Goal: Information Seeking & Learning: Learn about a topic

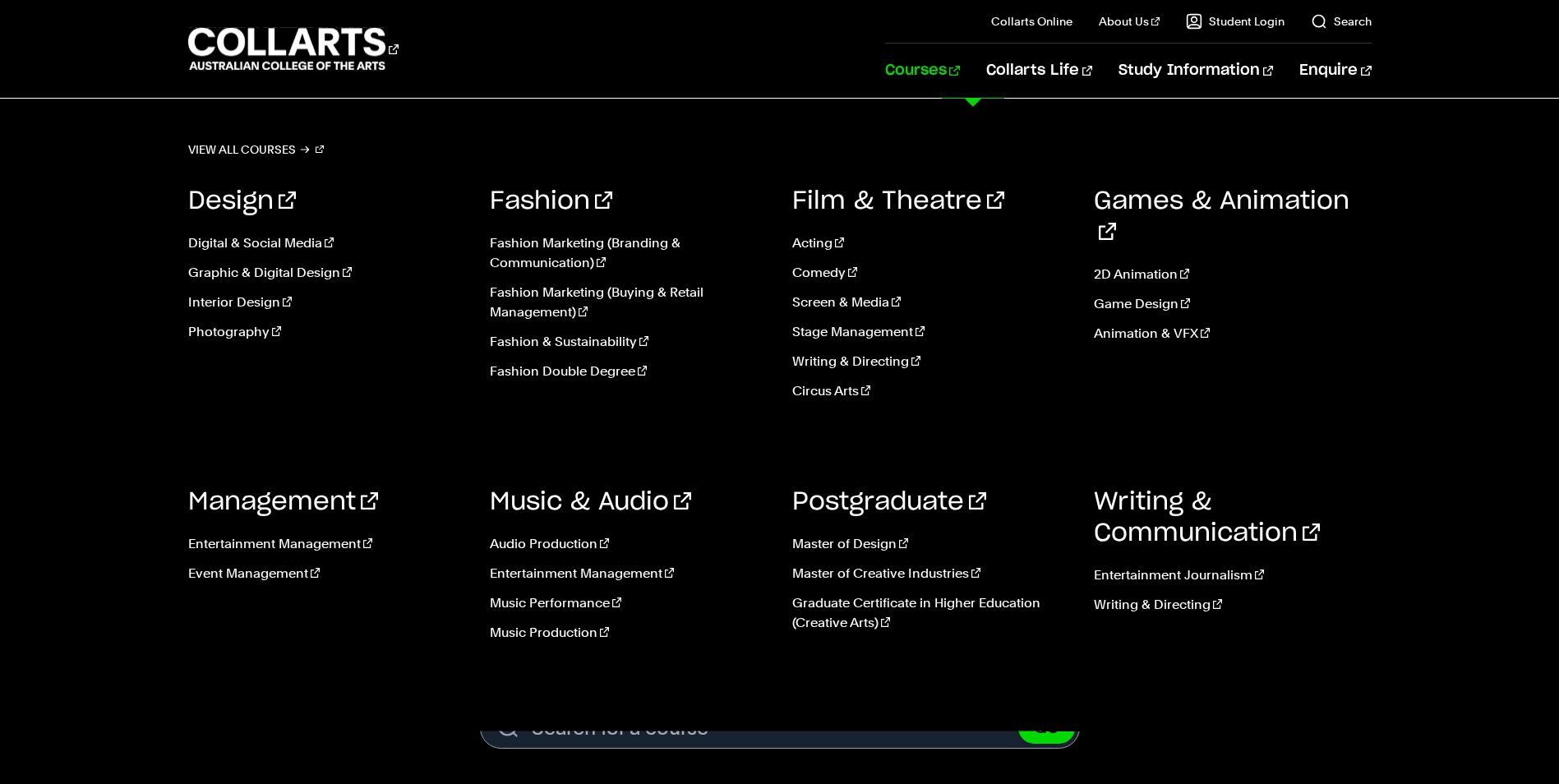
click at [958, 77] on link "Courses" at bounding box center [922, 71] width 75 height 55
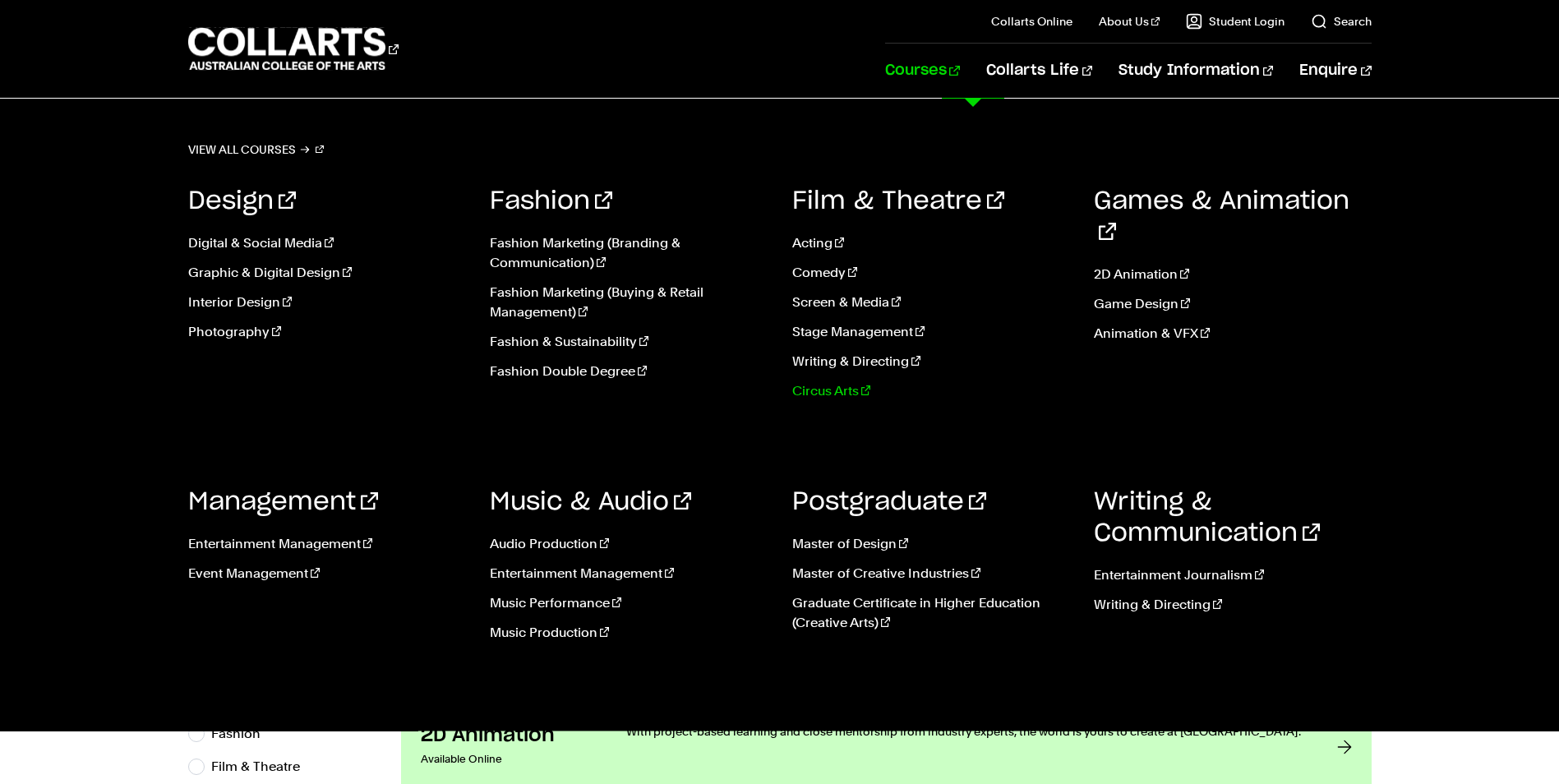
click at [810, 388] on link "Circus Arts" at bounding box center [930, 391] width 277 height 20
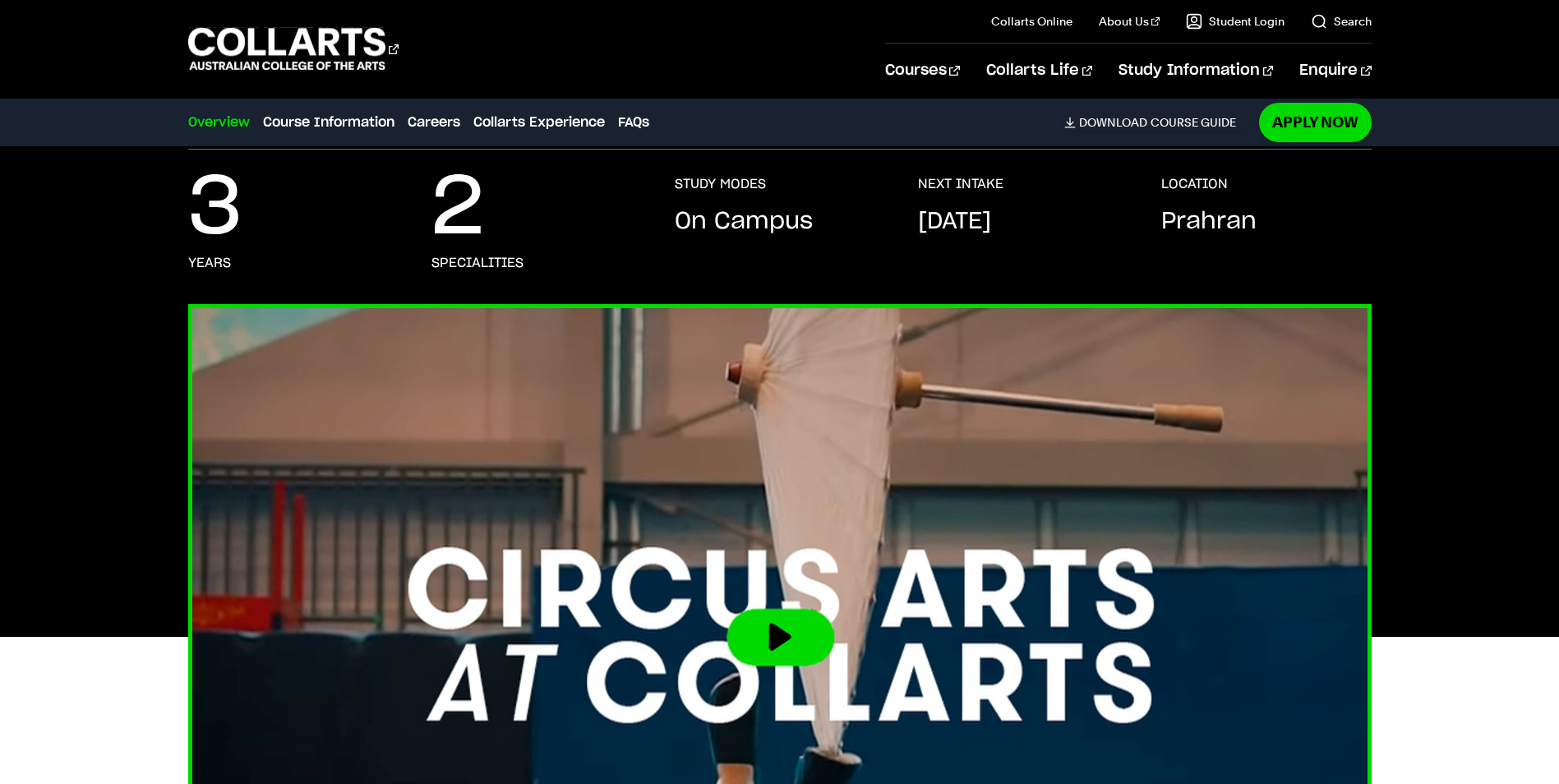
scroll to position [493, 0]
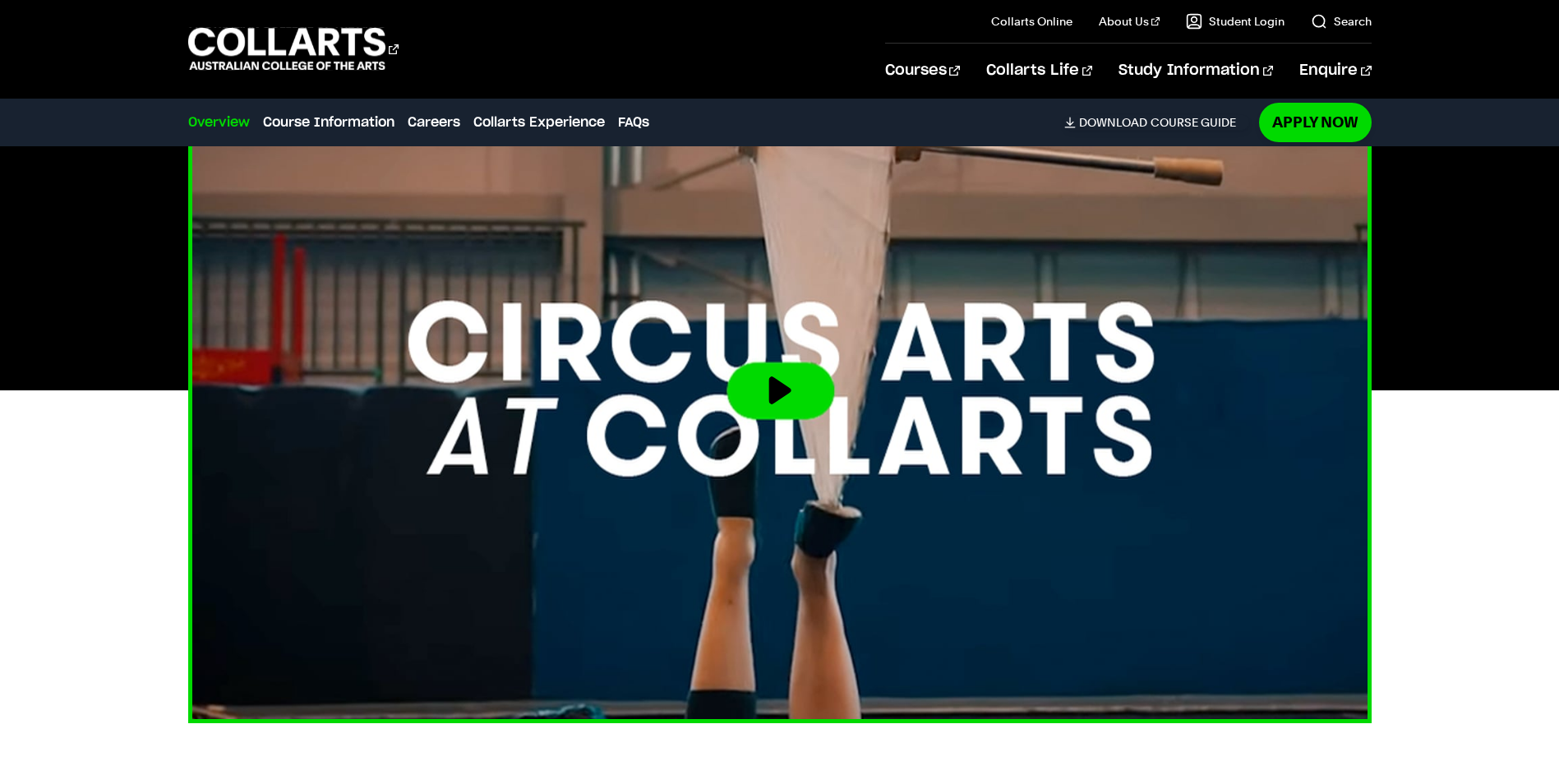
click at [804, 399] on button at bounding box center [780, 390] width 100 height 53
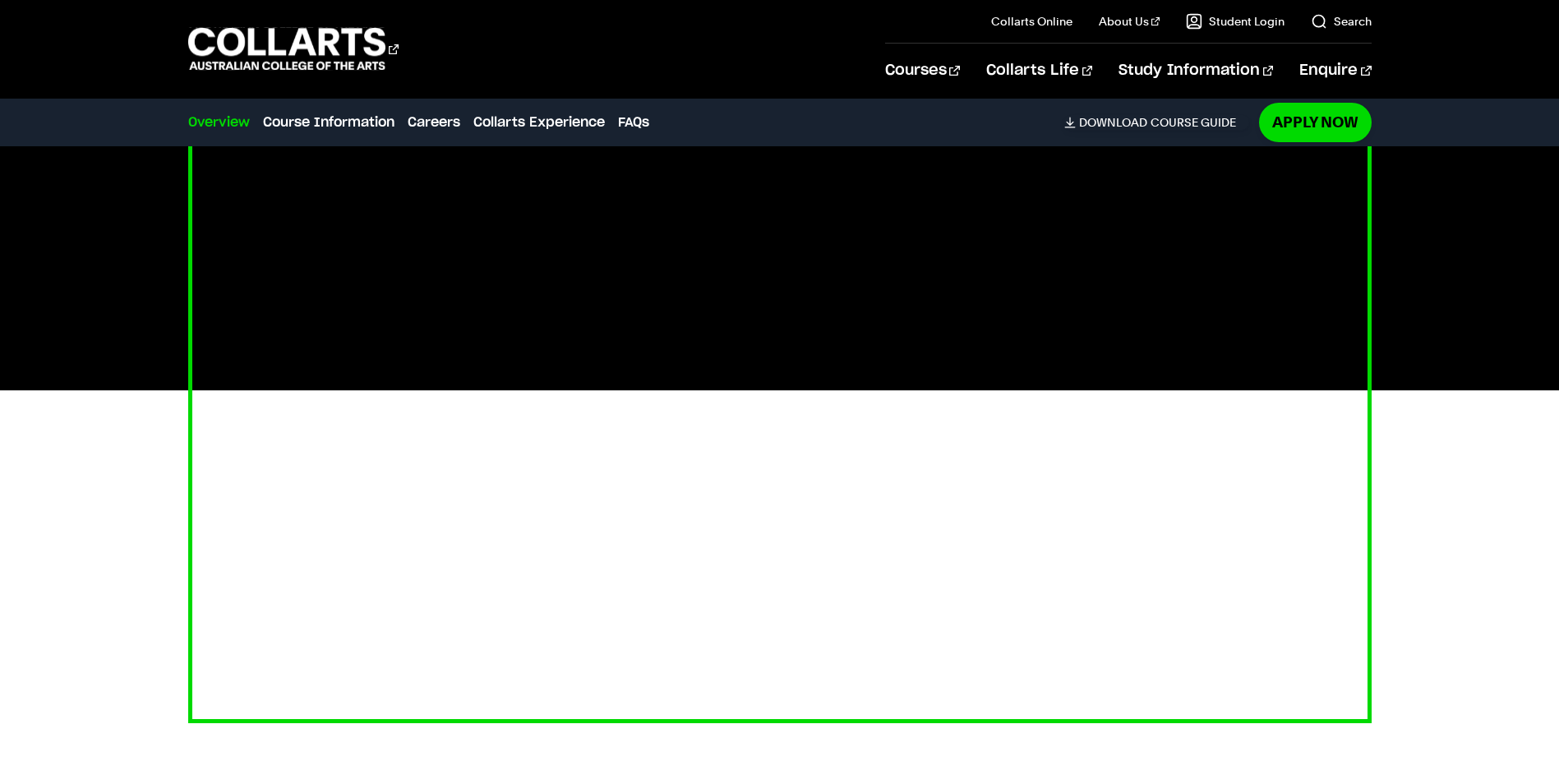
scroll to position [411, 0]
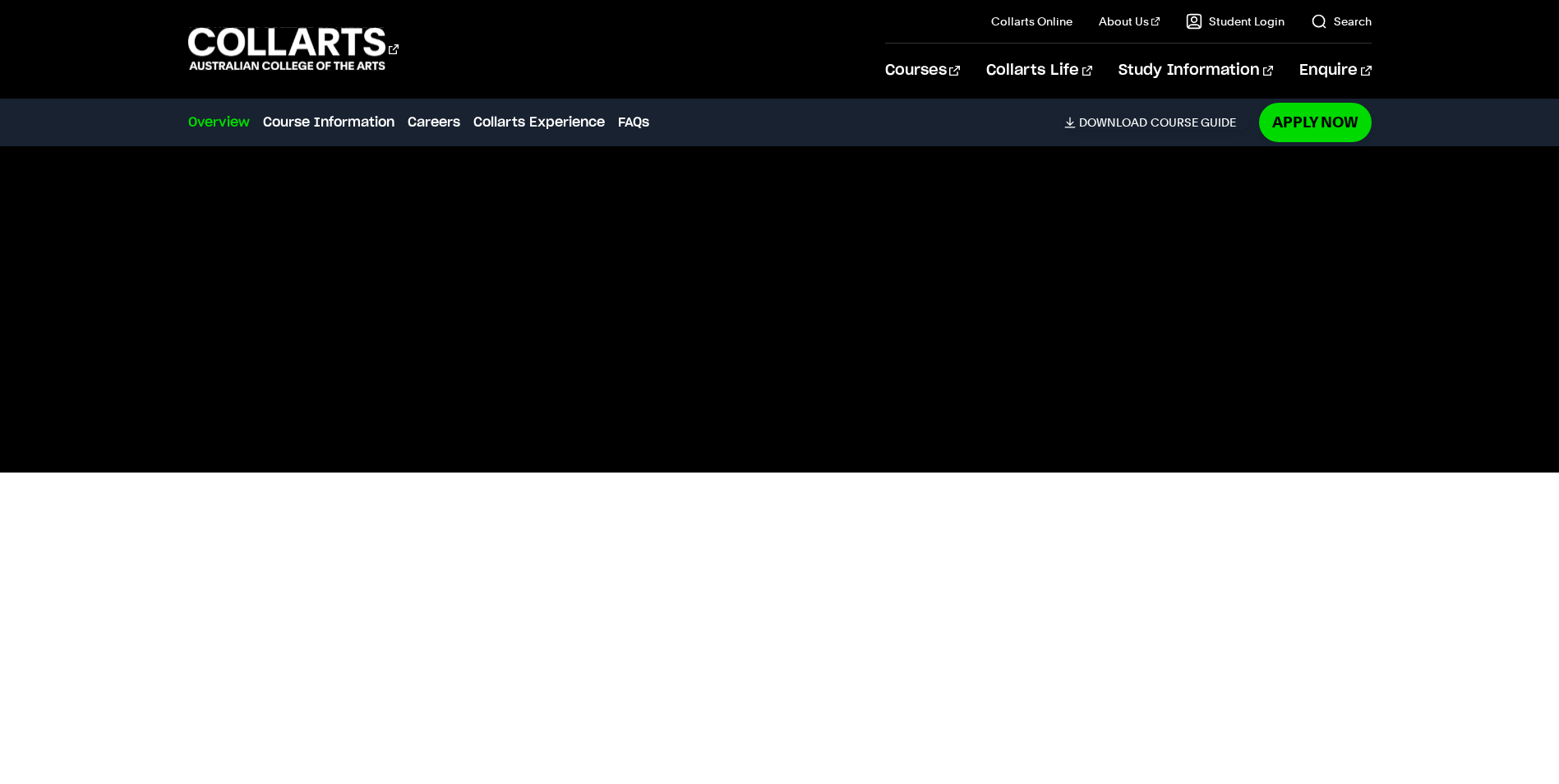
drag, startPoint x: 1493, startPoint y: 322, endPoint x: 1484, endPoint y: 325, distance: 9.5
click at [1493, 323] on div at bounding box center [780, 473] width 1448 height 666
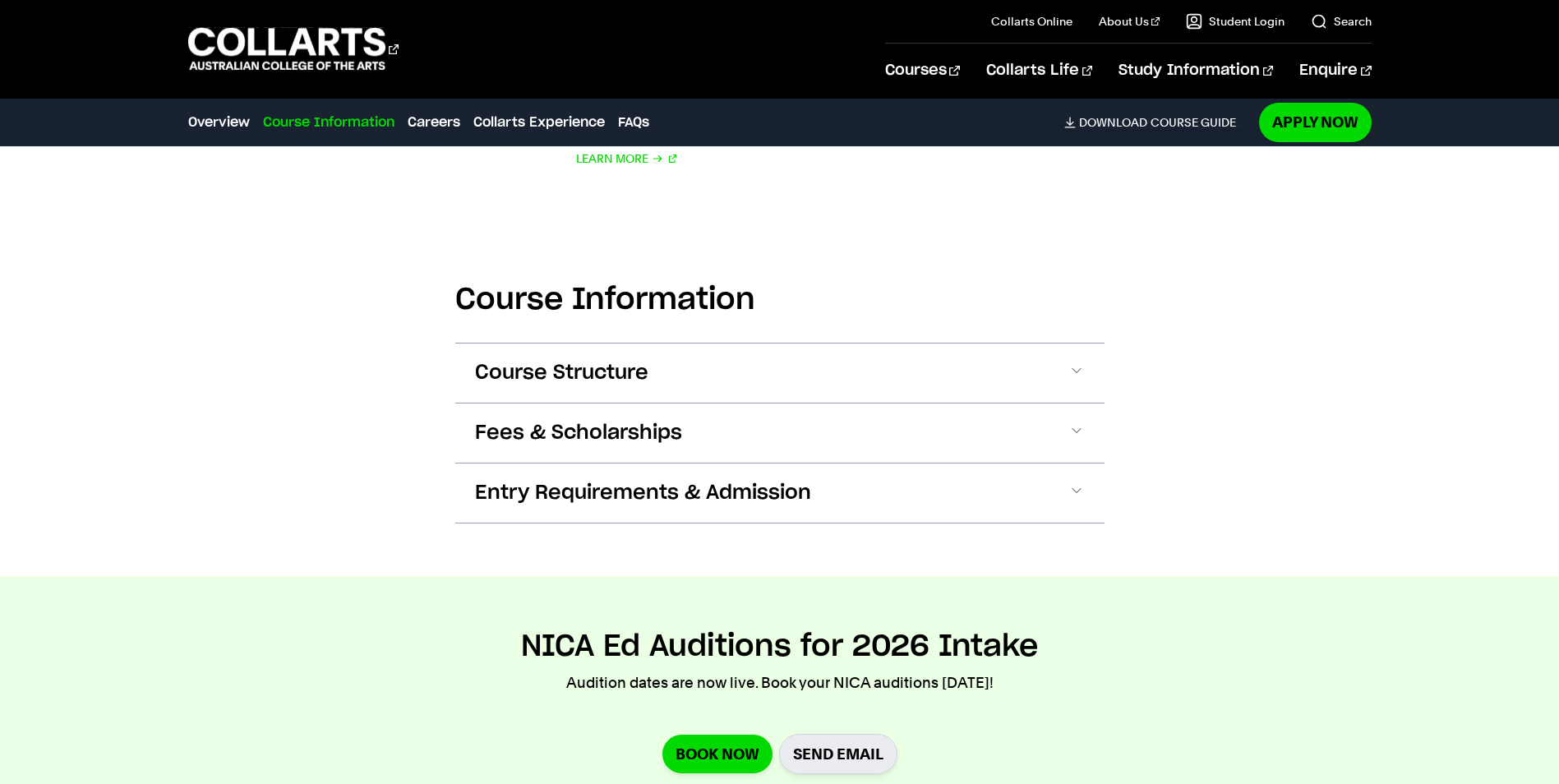
scroll to position [1643, 0]
